Goal: Task Accomplishment & Management: Use online tool/utility

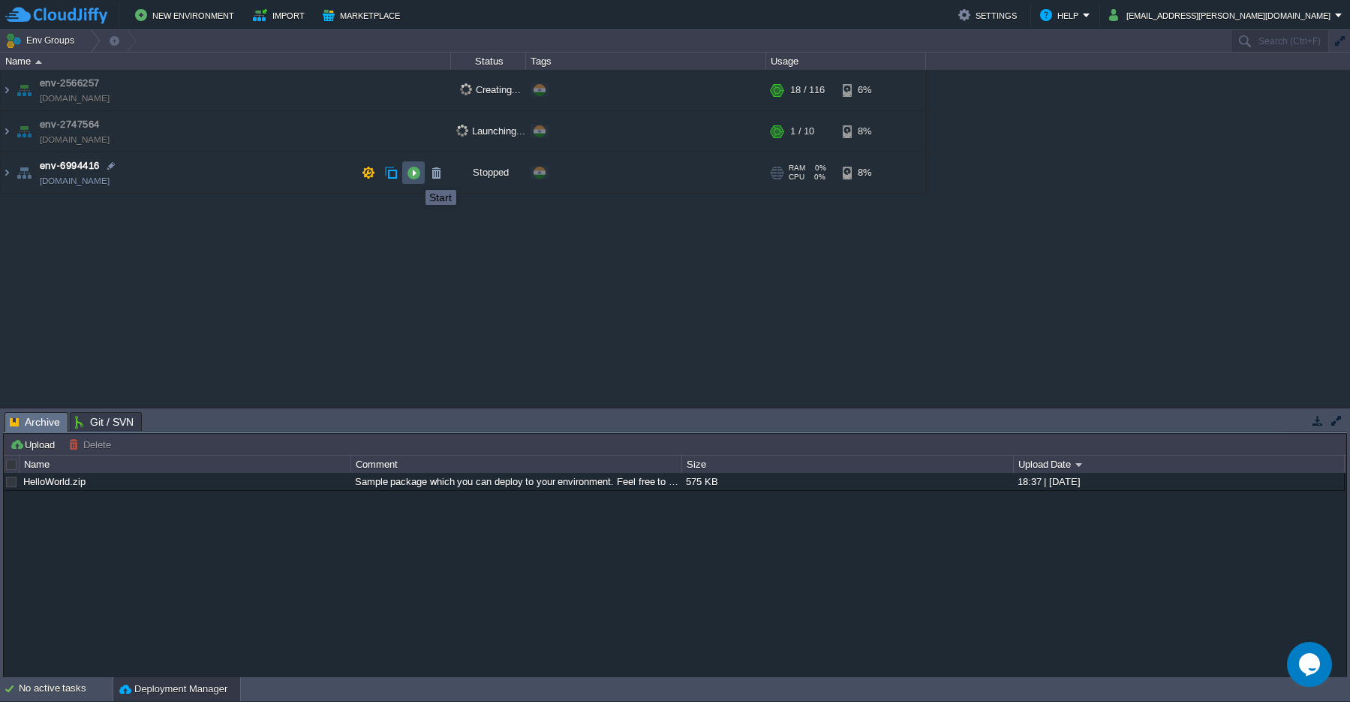
click at [414, 176] on button "button" at bounding box center [414, 173] width 14 height 14
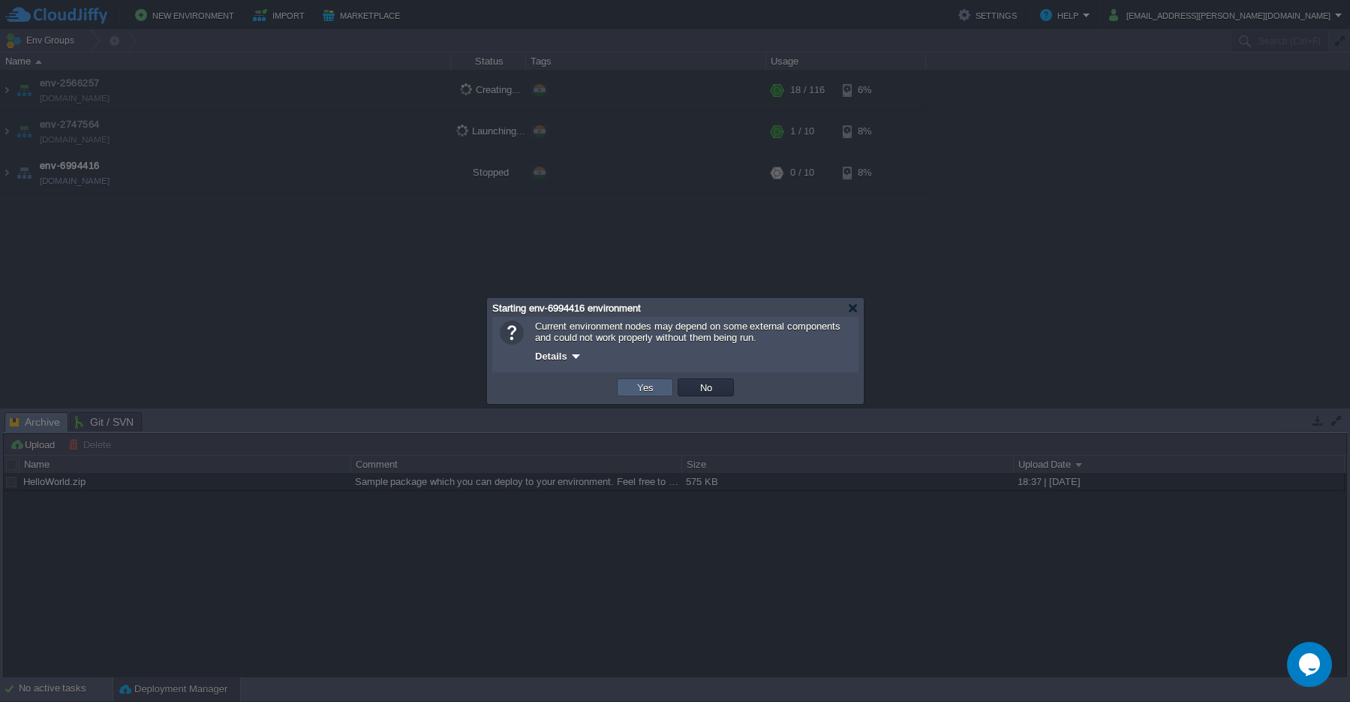
click at [647, 393] on button "Yes" at bounding box center [646, 388] width 26 height 14
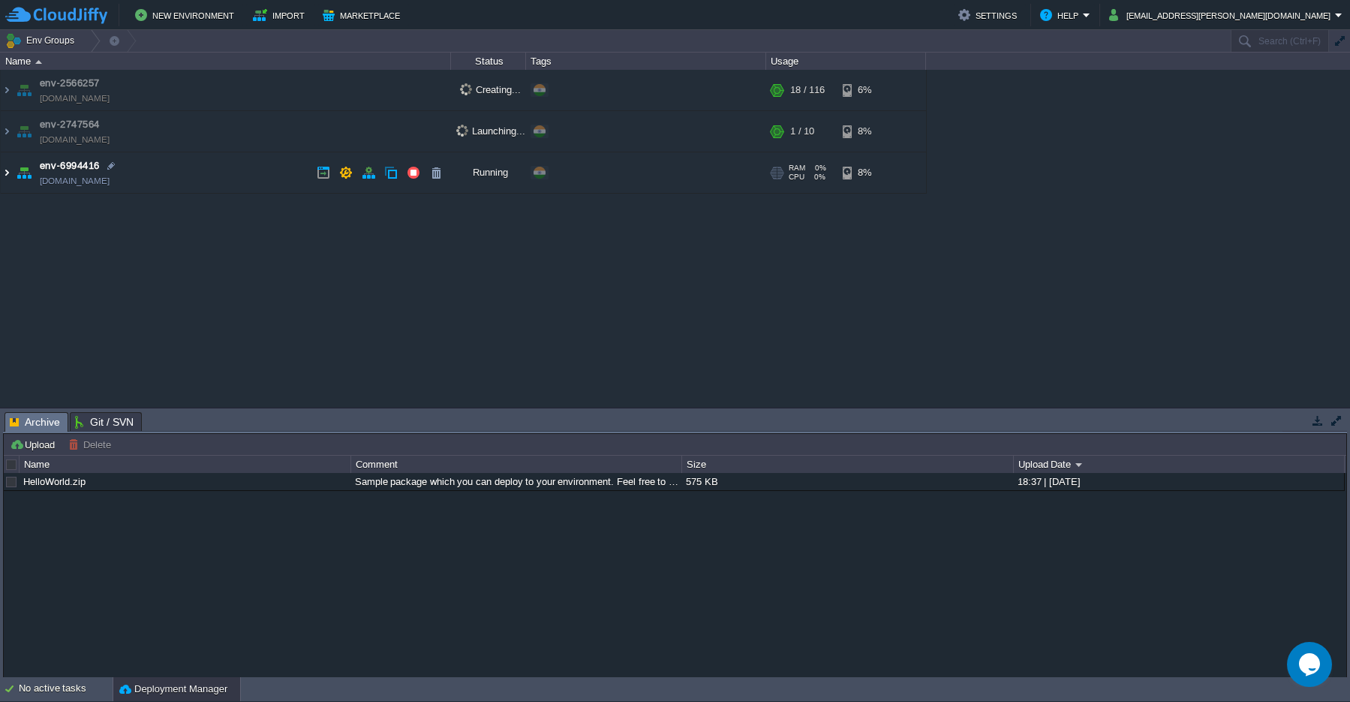
click at [8, 180] on img at bounding box center [7, 172] width 12 height 41
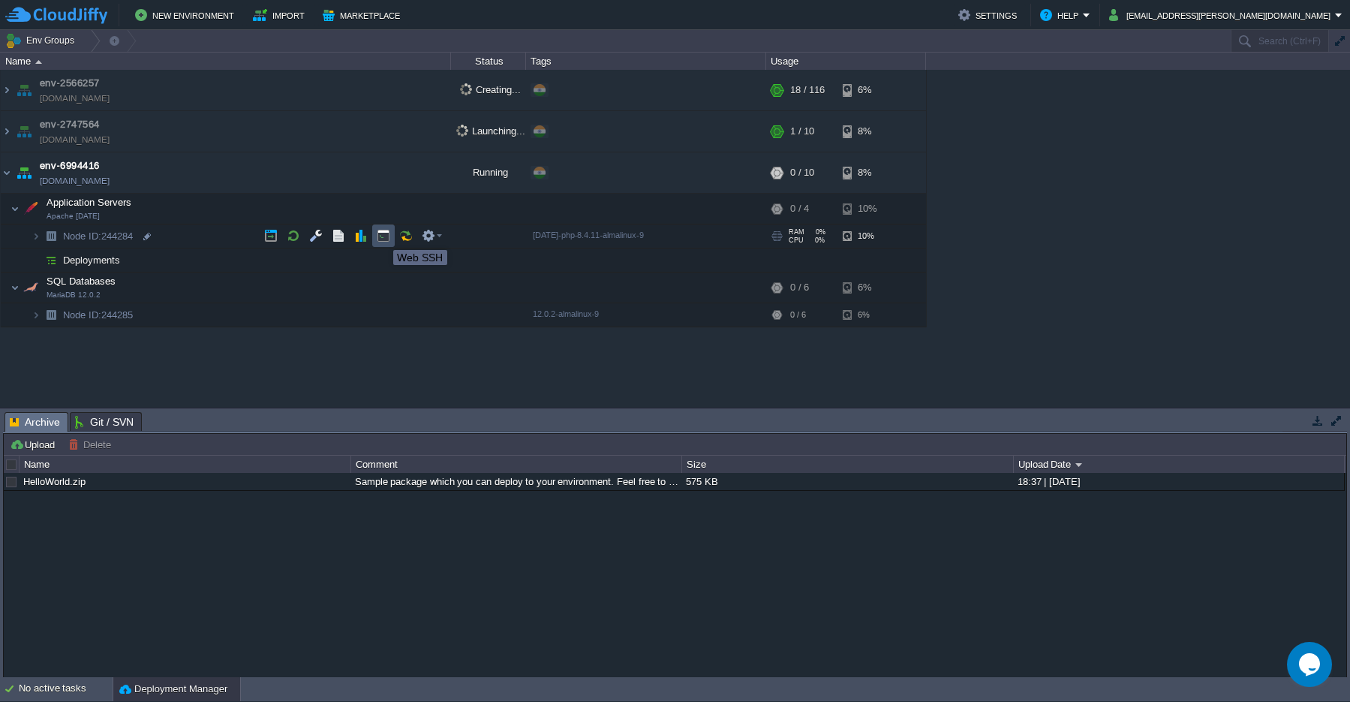
click at [382, 236] on button "button" at bounding box center [384, 236] width 14 height 14
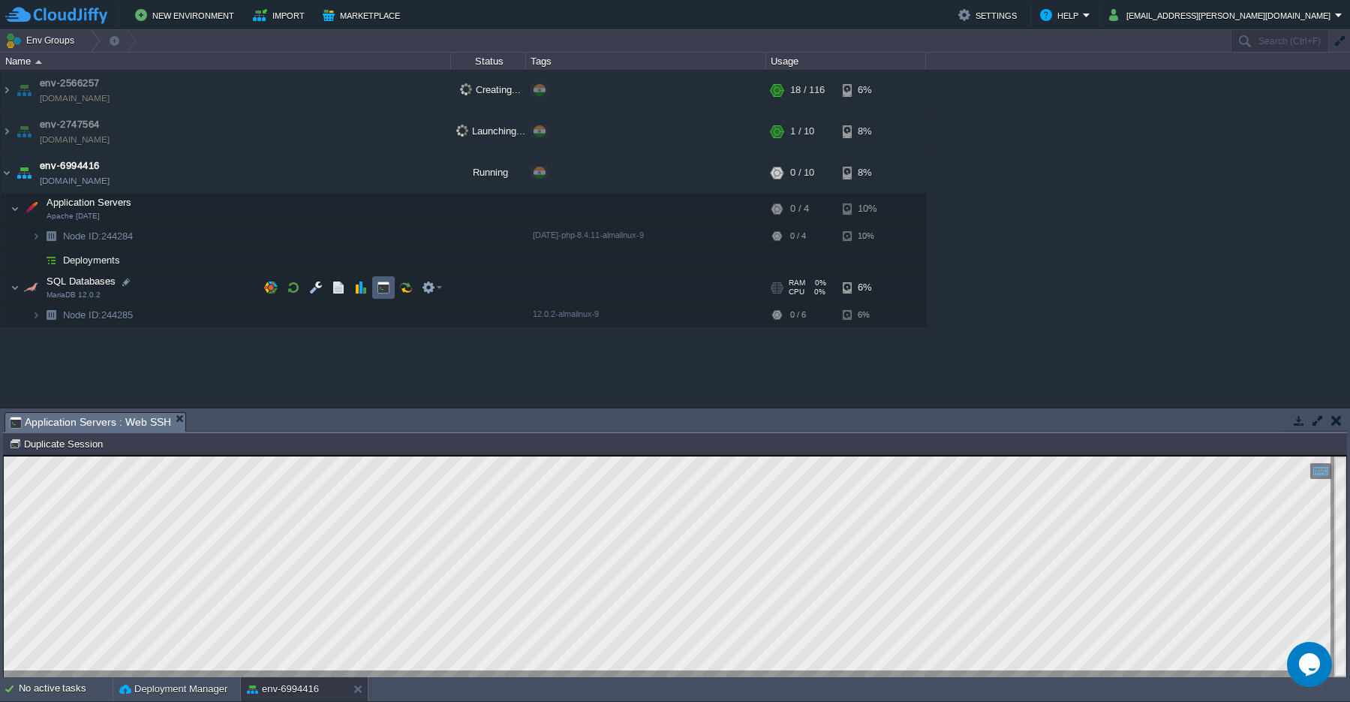
click at [381, 294] on td at bounding box center [383, 287] width 23 height 23
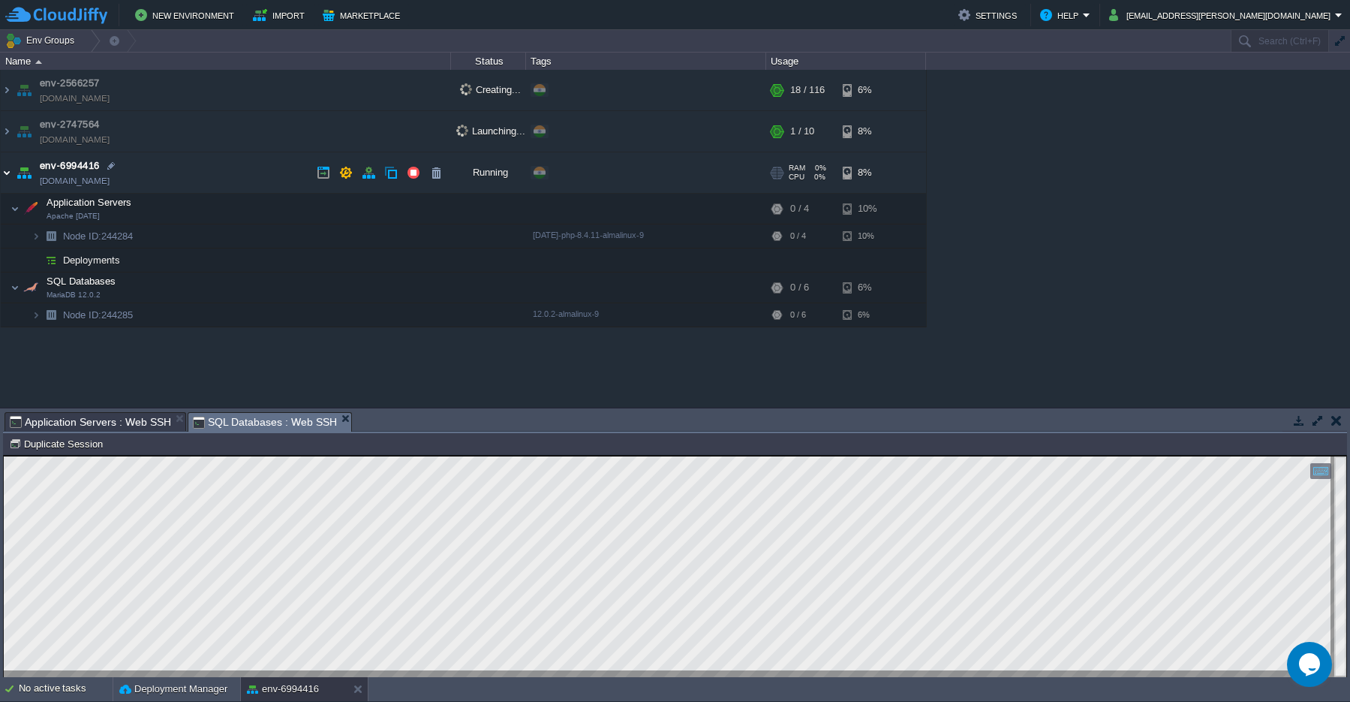
click at [8, 178] on img at bounding box center [7, 172] width 12 height 41
